Goal: Check status

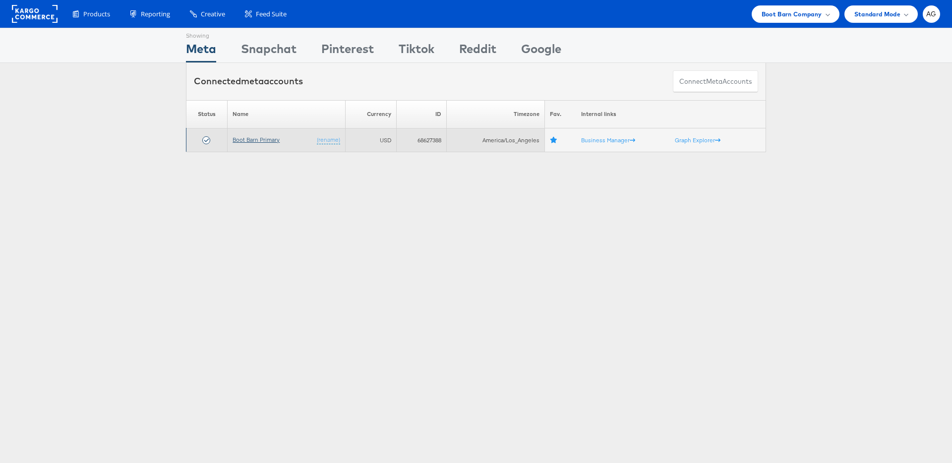
click at [257, 140] on link "Boot Barn Primary" at bounding box center [256, 139] width 47 height 7
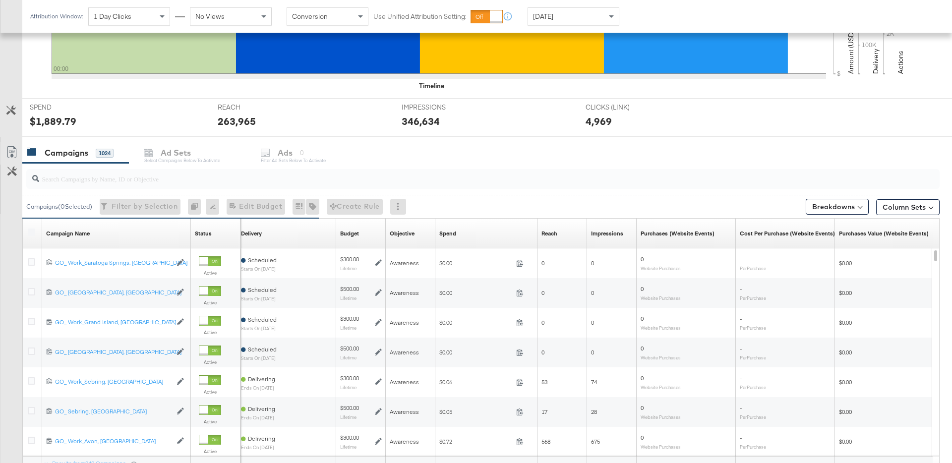
scroll to position [238, 0]
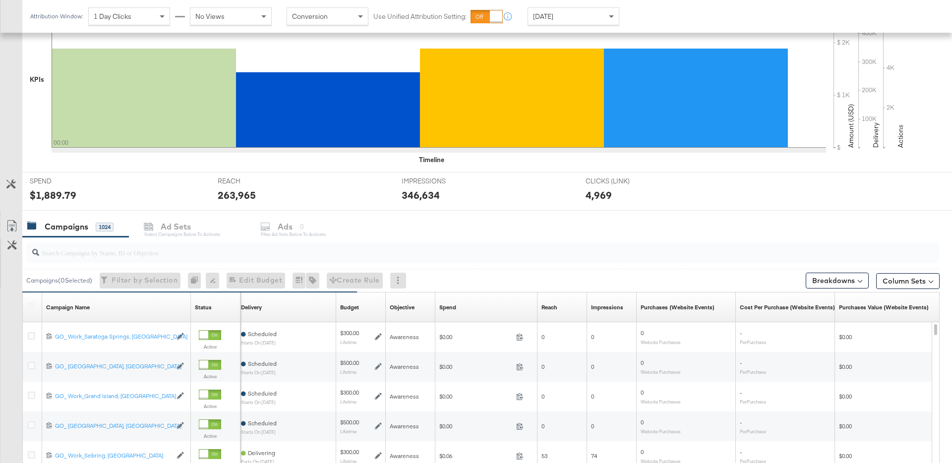
click at [321, 246] on input "search" at bounding box center [447, 248] width 817 height 19
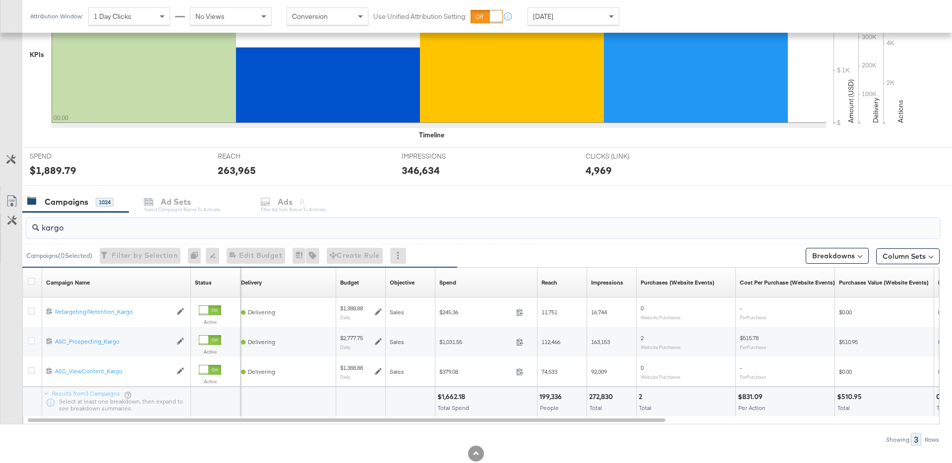
scroll to position [289, 0]
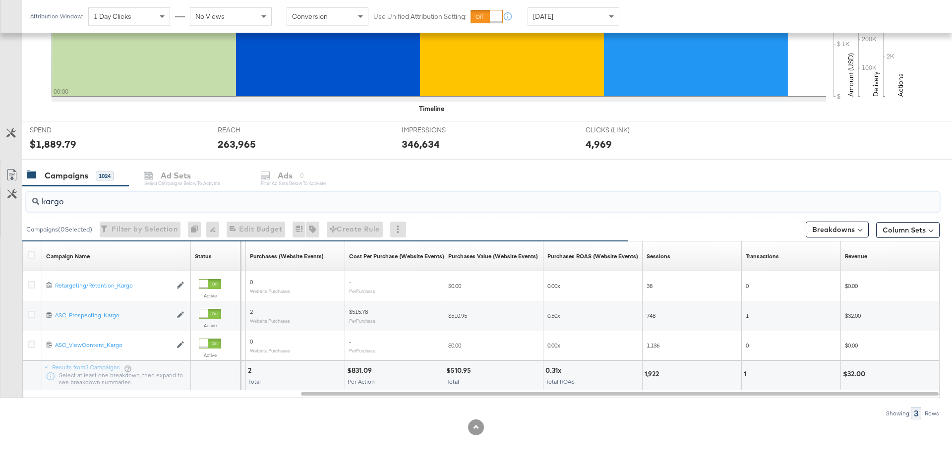
type input "kargo"
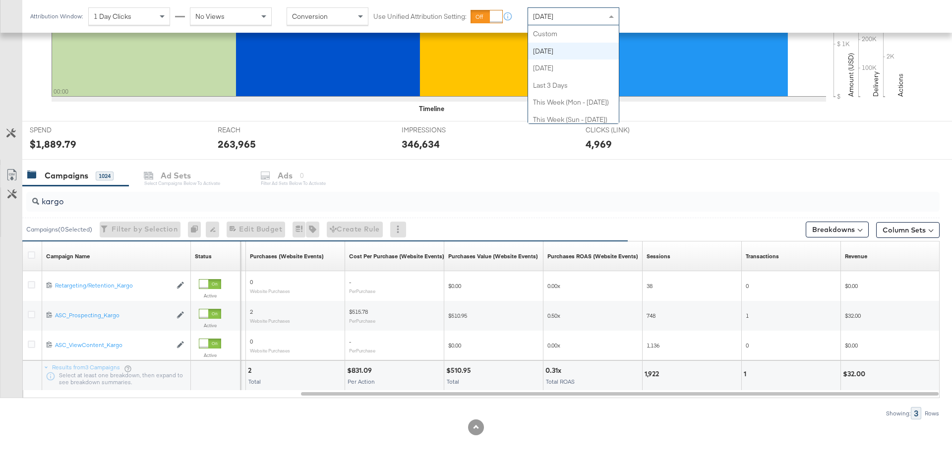
click at [592, 15] on div "[DATE]" at bounding box center [573, 16] width 91 height 17
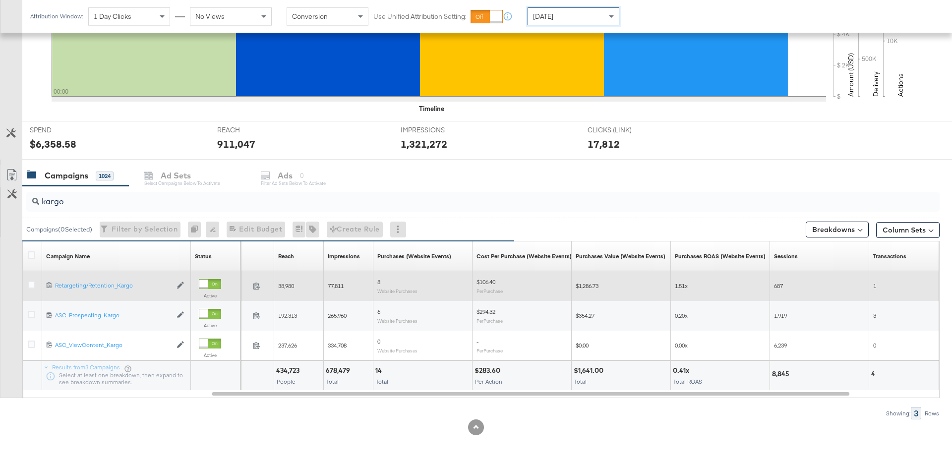
click at [586, 21] on div "[DATE]" at bounding box center [573, 16] width 91 height 17
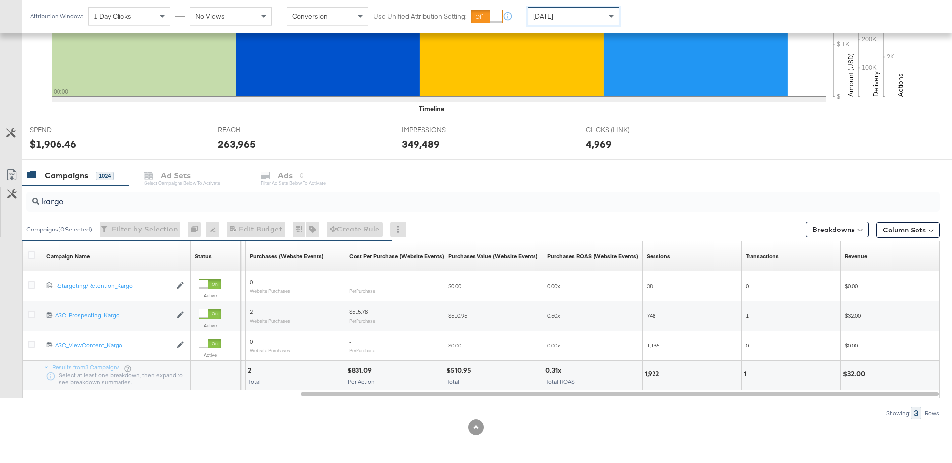
click at [548, 20] on span "[DATE]" at bounding box center [543, 16] width 20 height 9
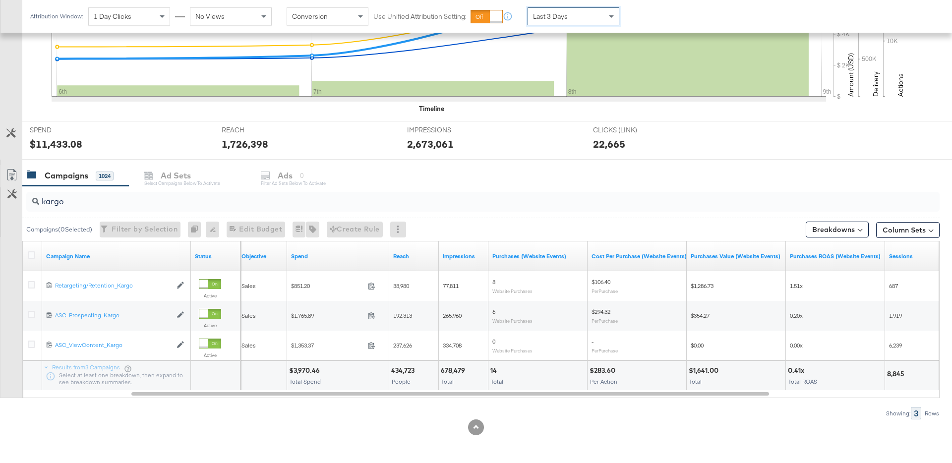
click at [584, 18] on div "Last 3 Days" at bounding box center [573, 16] width 91 height 17
